Goal: Check status: Check status

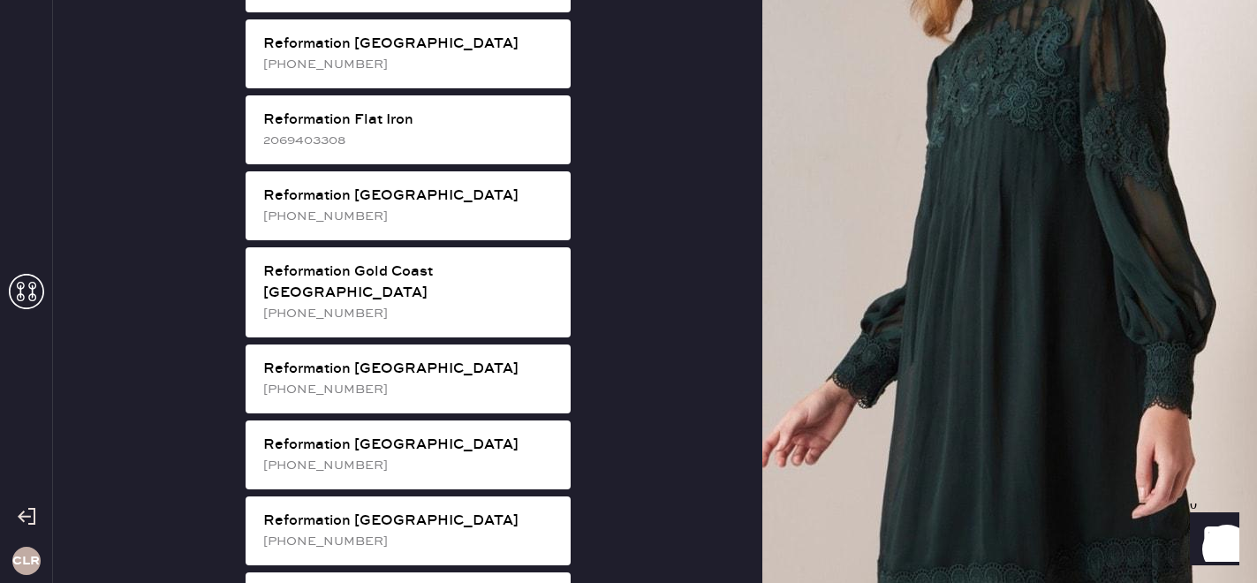
scroll to position [1125, 0]
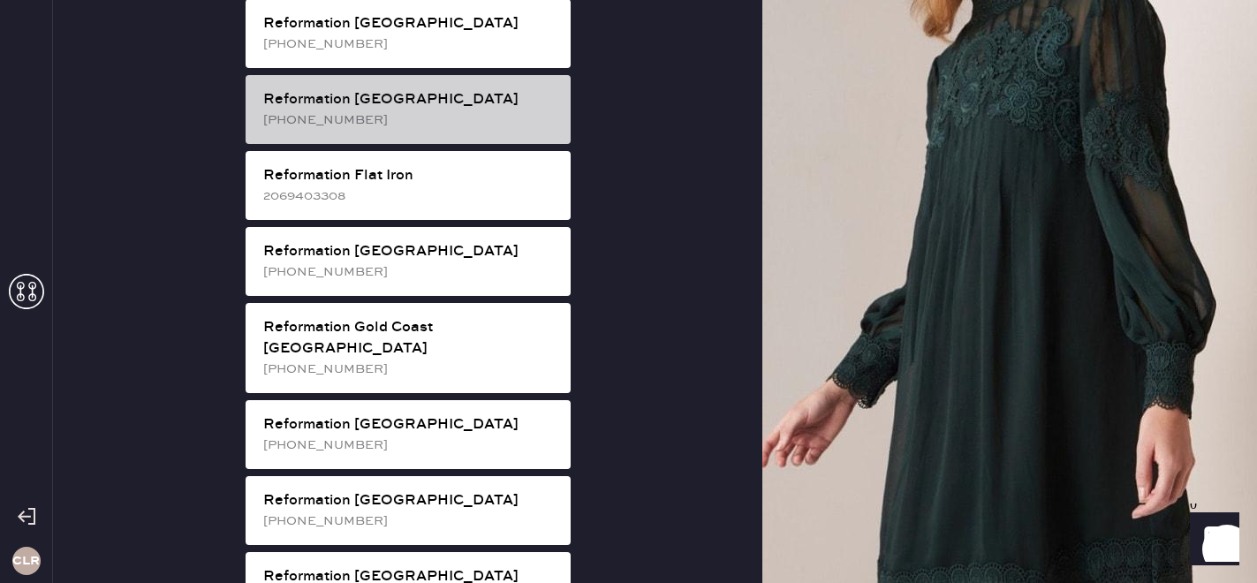
click at [393, 110] on div "[PHONE_NUMBER]" at bounding box center [409, 119] width 293 height 19
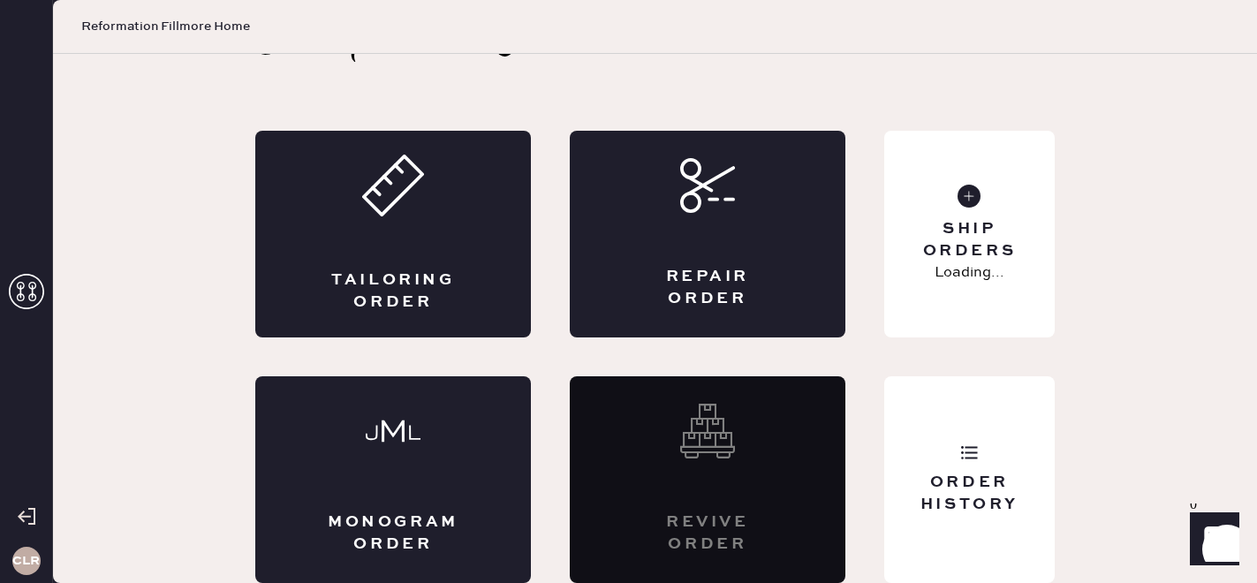
scroll to position [57, 0]
drag, startPoint x: 908, startPoint y: 471, endPoint x: 892, endPoint y: 471, distance: 15.9
click at [908, 471] on div "Order History" at bounding box center [969, 479] width 170 height 207
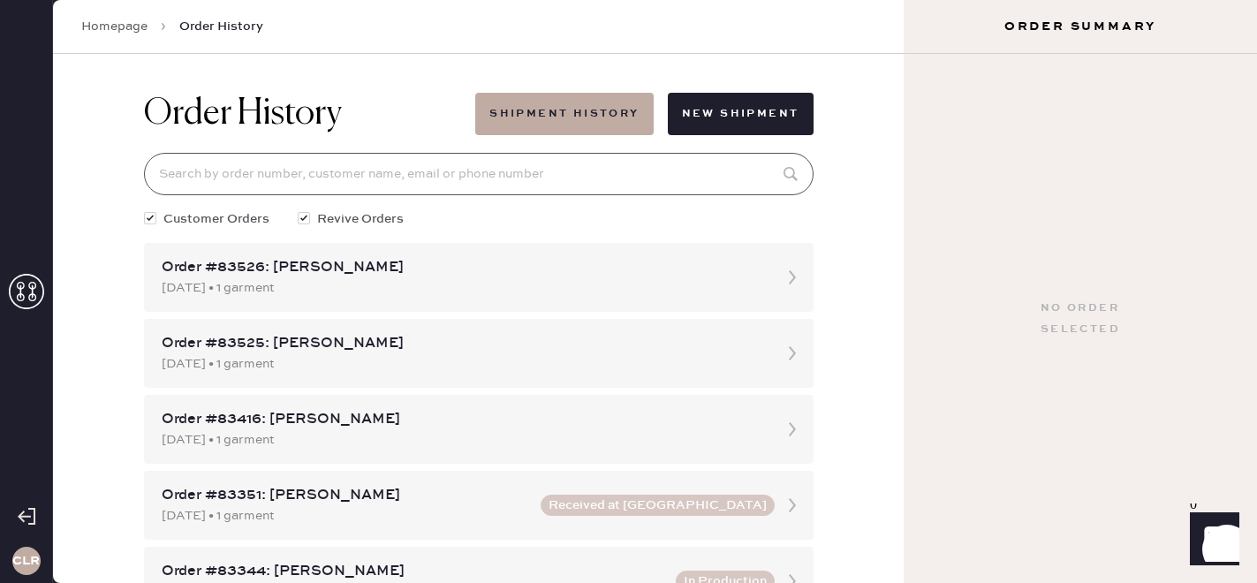
click at [420, 173] on input at bounding box center [479, 174] width 670 height 42
paste input "83319"
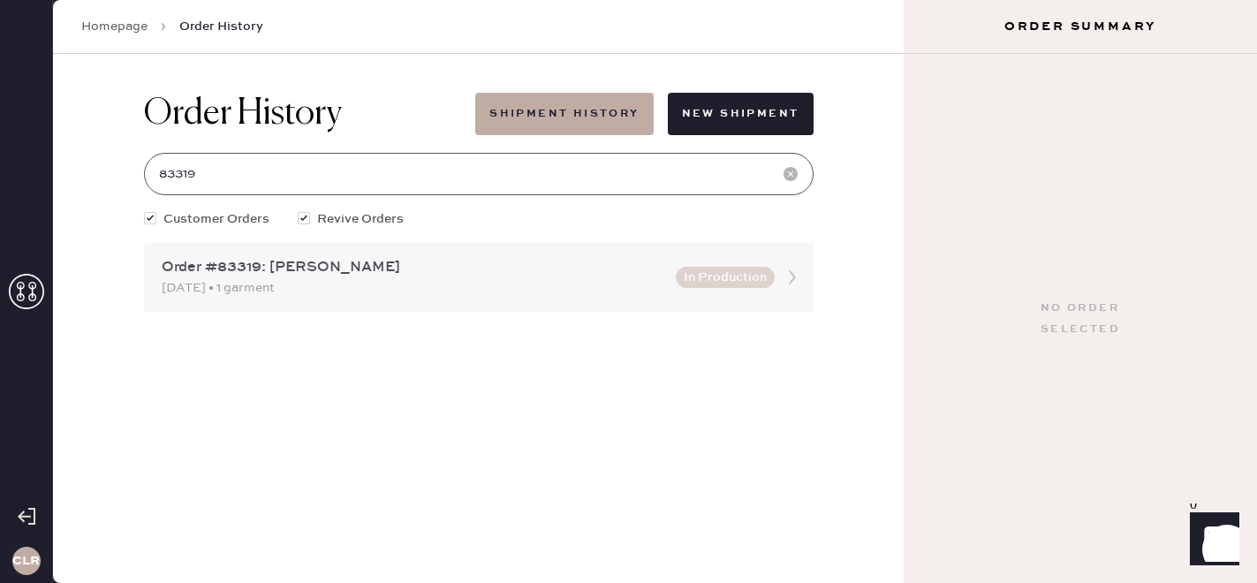
type input "83319"
click at [432, 283] on div "[DATE] • 1 garment" at bounding box center [414, 287] width 504 height 19
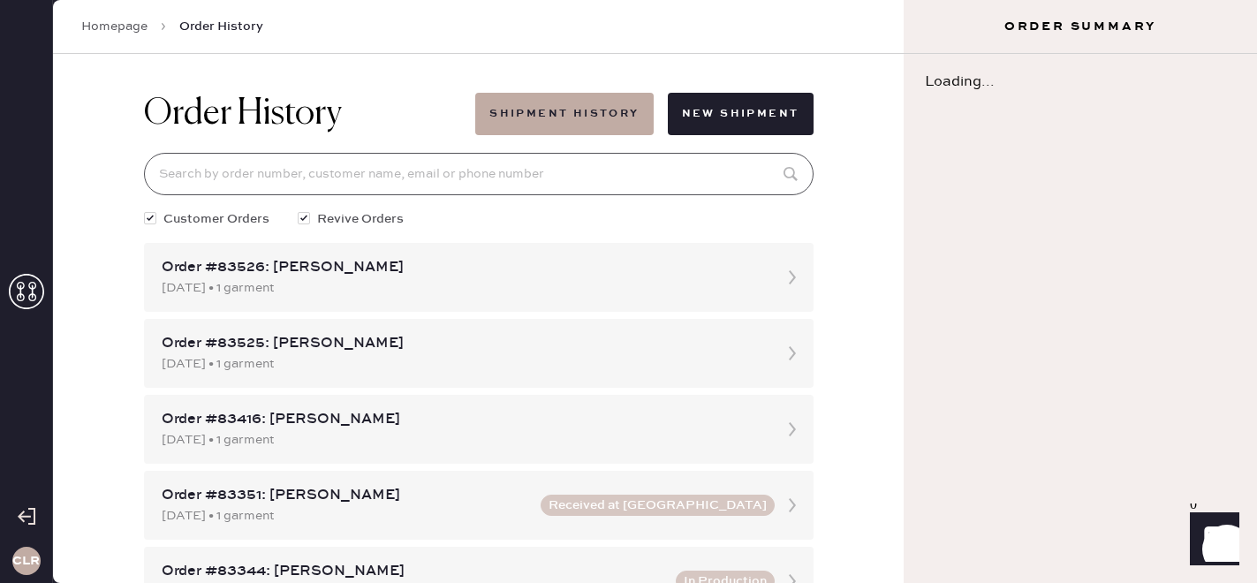
click at [367, 179] on input at bounding box center [479, 174] width 670 height 42
paste input "83319"
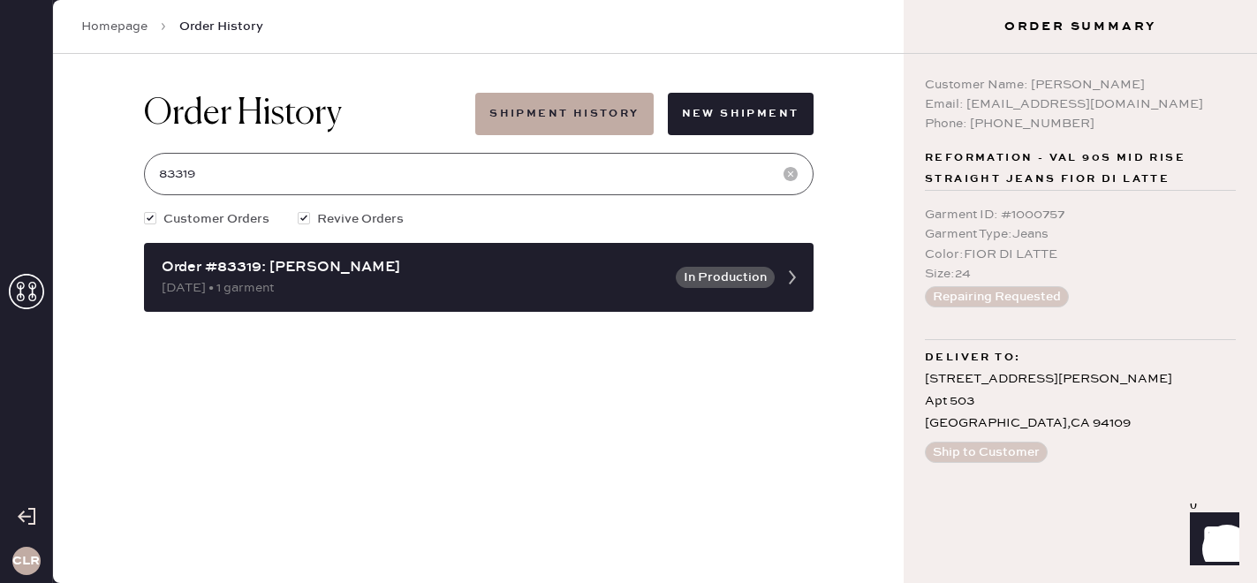
type input "83319"
click at [609, 110] on button "Shipment History" at bounding box center [564, 114] width 178 height 42
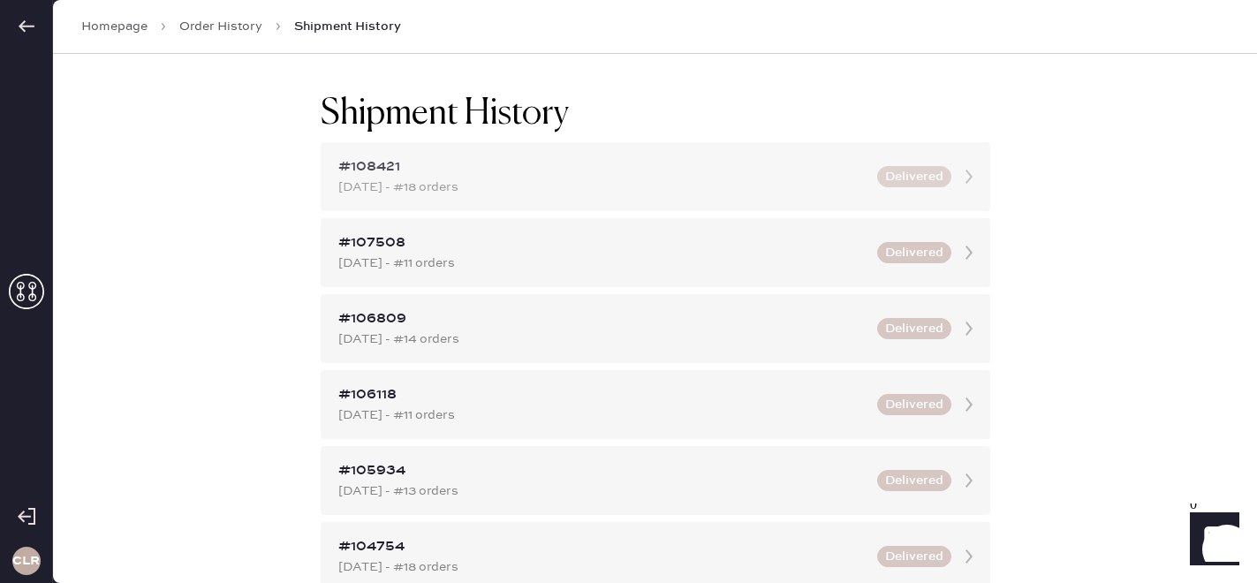
click at [543, 183] on div "[DATE] - #18 orders" at bounding box center [602, 187] width 528 height 19
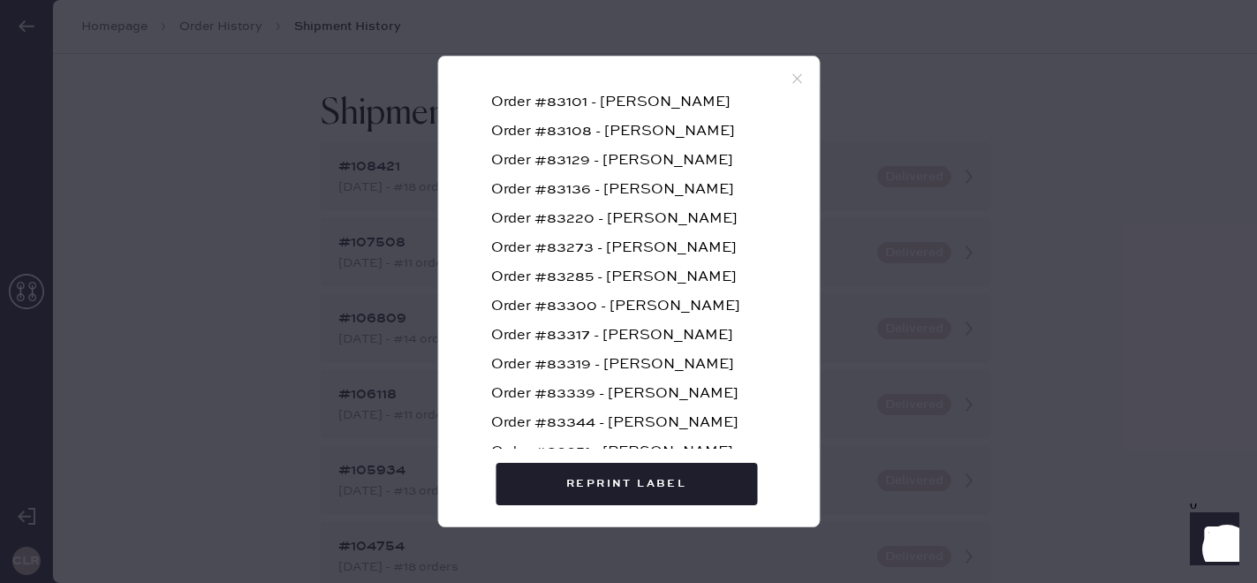
scroll to position [322, 0]
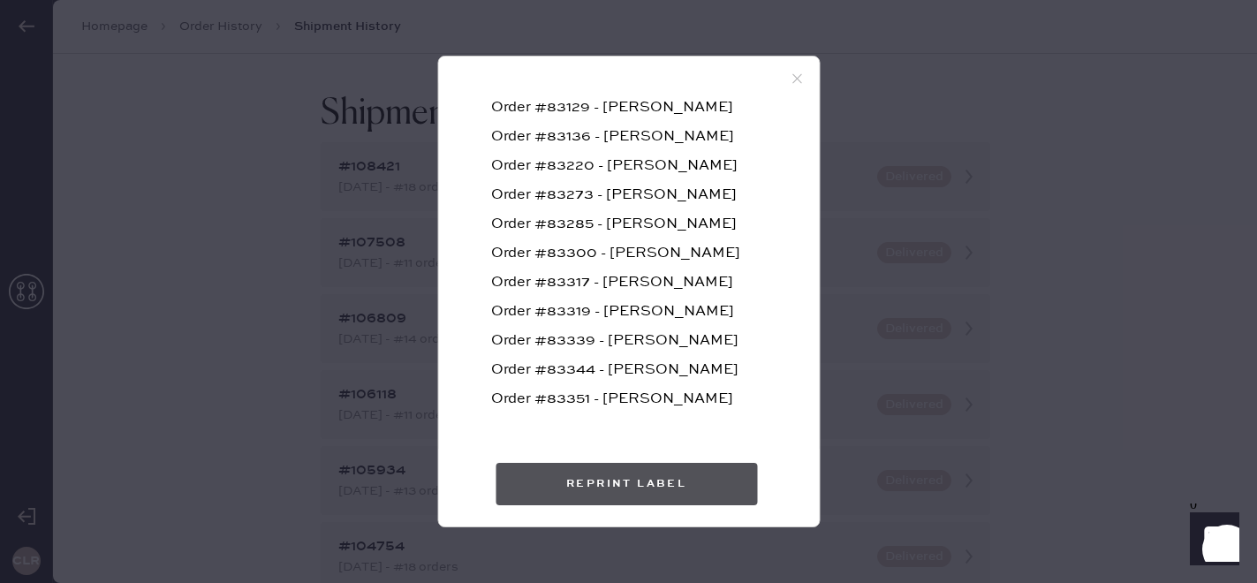
click at [656, 471] on button "Reprint Label" at bounding box center [626, 484] width 261 height 42
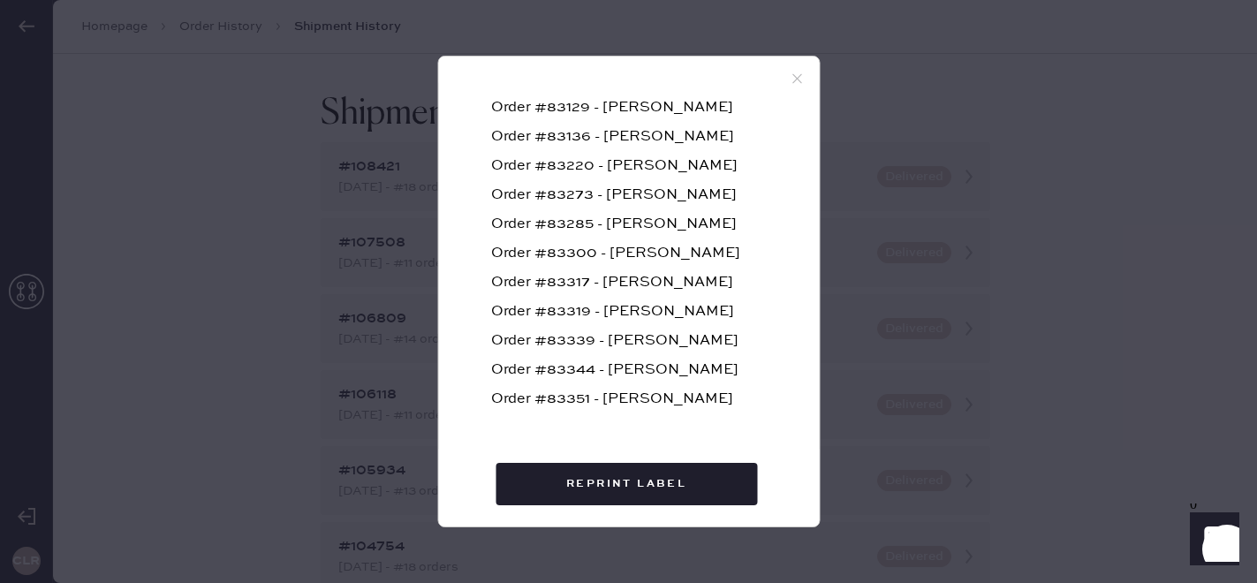
click at [802, 77] on icon at bounding box center [797, 79] width 16 height 16
